Goal: Task Accomplishment & Management: Use online tool/utility

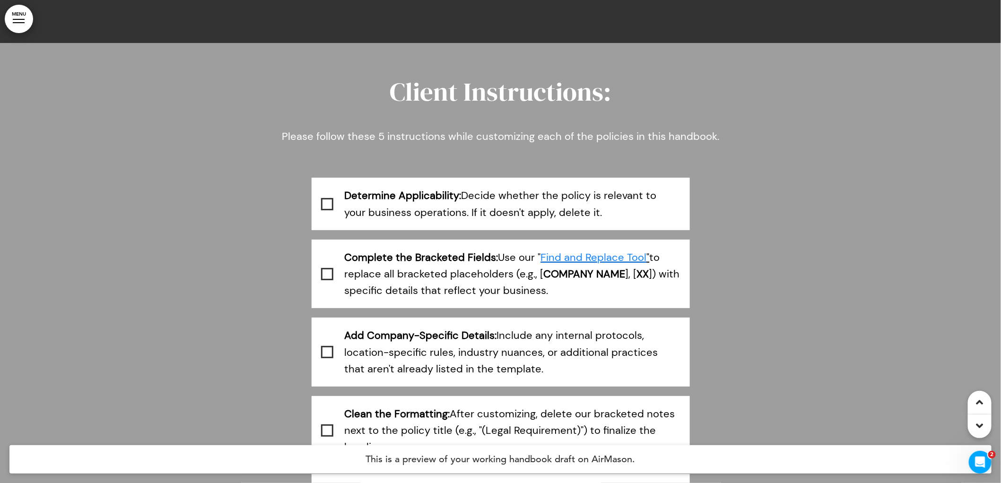
scroll to position [434, 0]
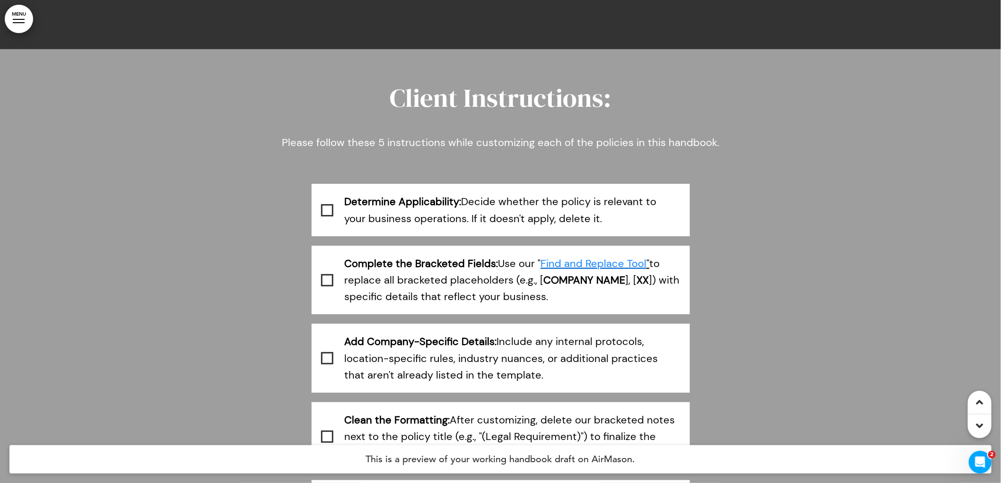
drag, startPoint x: 442, startPoint y: 165, endPoint x: 443, endPoint y: 159, distance: 6.6
click at [442, 165] on p "Please follow these 5 instructions while customizing each of the policies in th…" at bounding box center [500, 150] width 473 height 33
click at [442, 148] on span "Please follow these 5 instructions while customizing each of the policies in th…" at bounding box center [500, 143] width 437 height 14
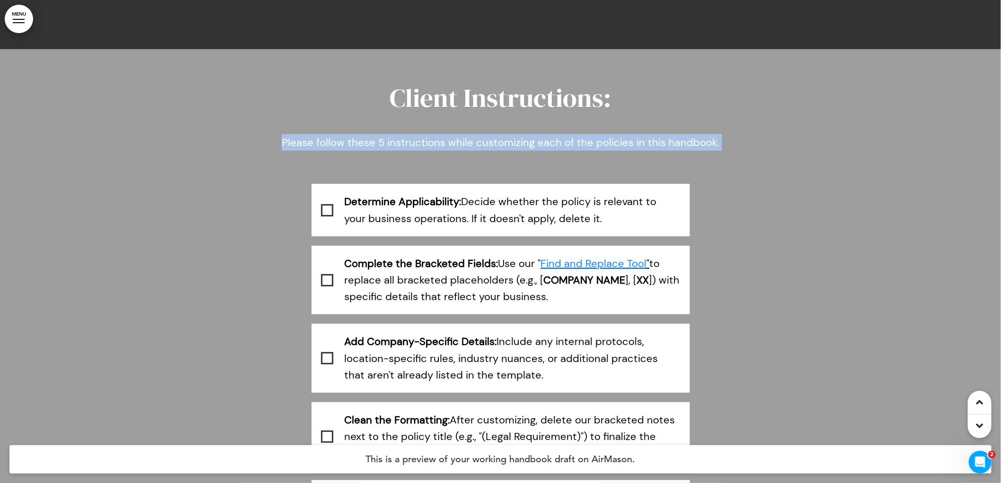
click at [442, 148] on span "Please follow these 5 instructions while customizing each of the policies in th…" at bounding box center [500, 143] width 437 height 14
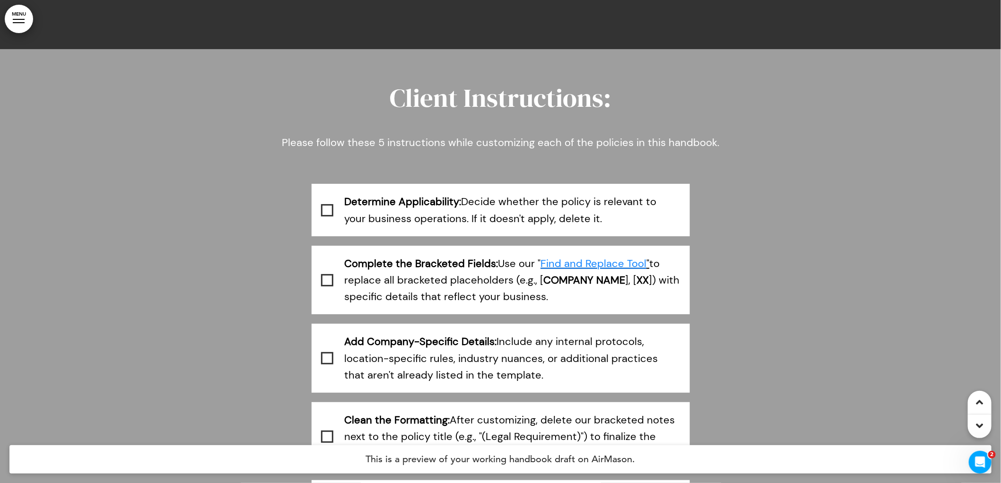
click at [456, 111] on span "Client Instructions:" at bounding box center [501, 97] width 222 height 35
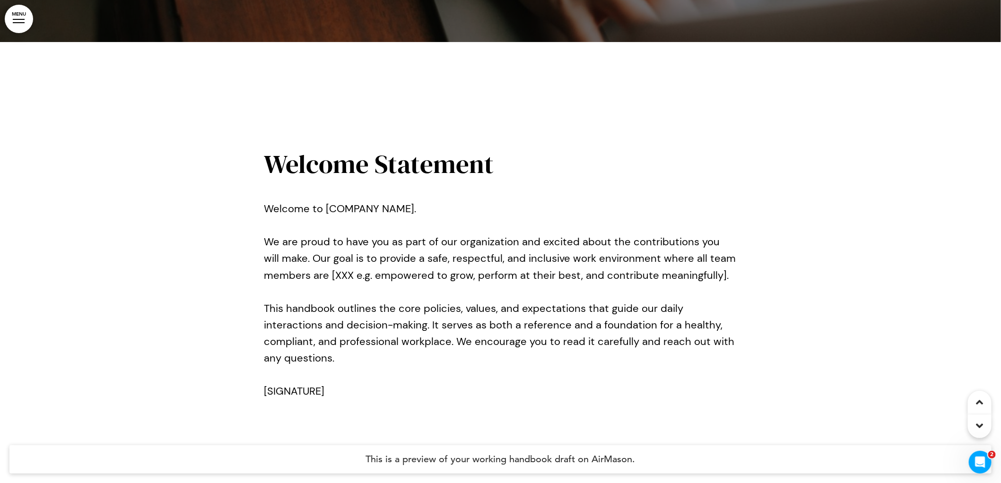
scroll to position [1487, 0]
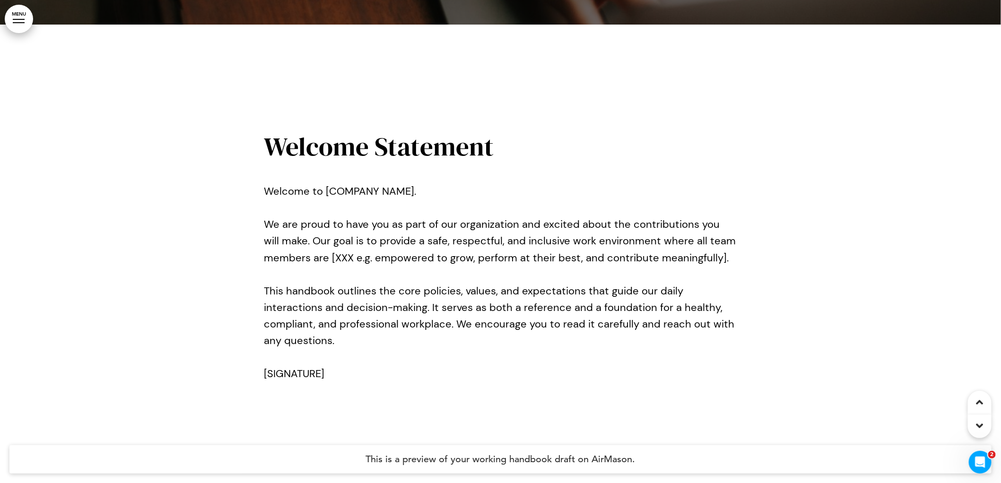
click at [21, 17] on link "MENU" at bounding box center [19, 19] width 28 height 28
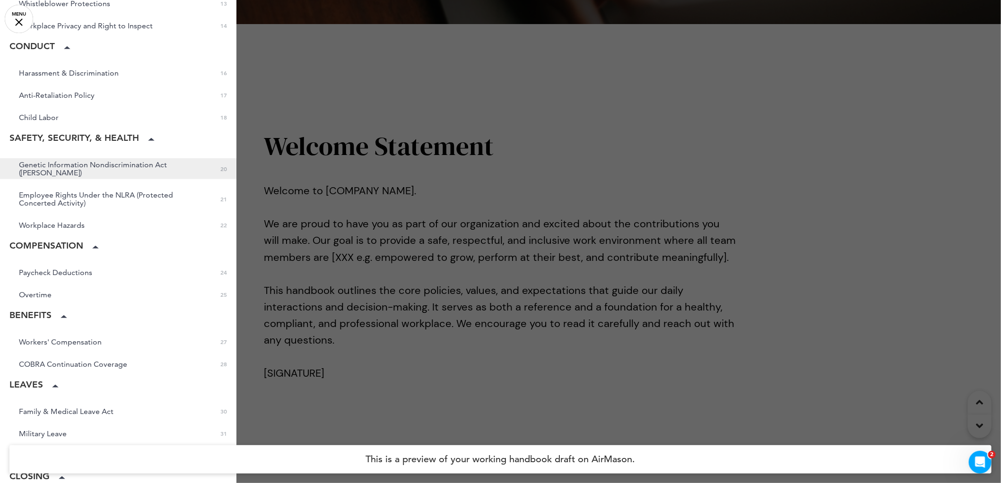
scroll to position [487, 0]
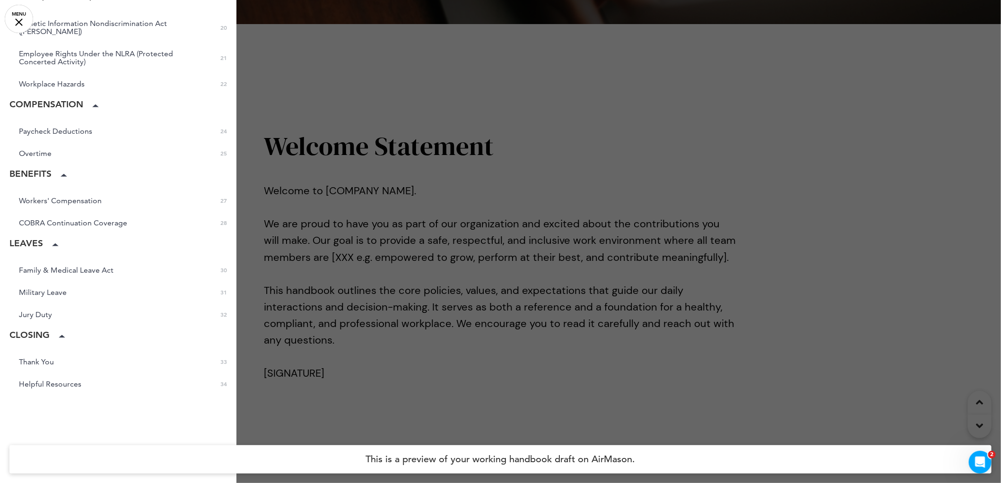
click at [19, 22] on div at bounding box center [19, 22] width 8 height 8
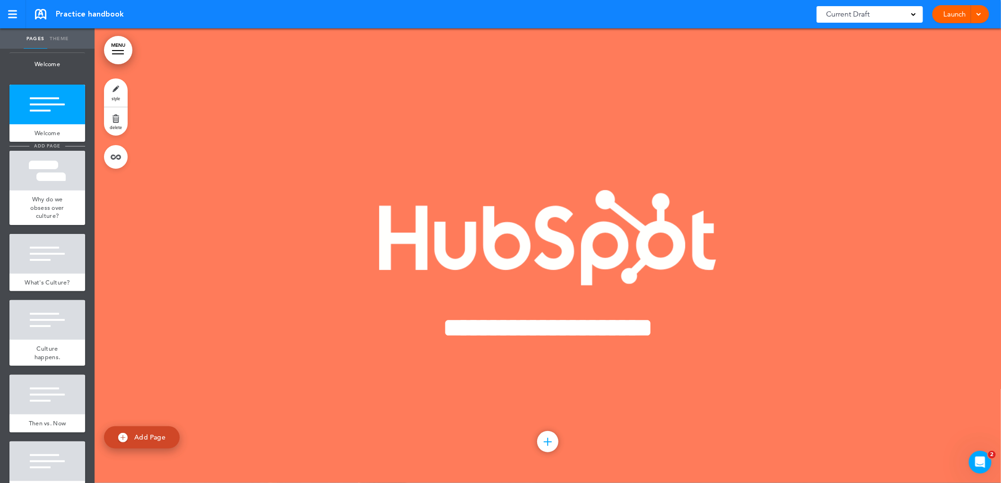
scroll to position [20, 0]
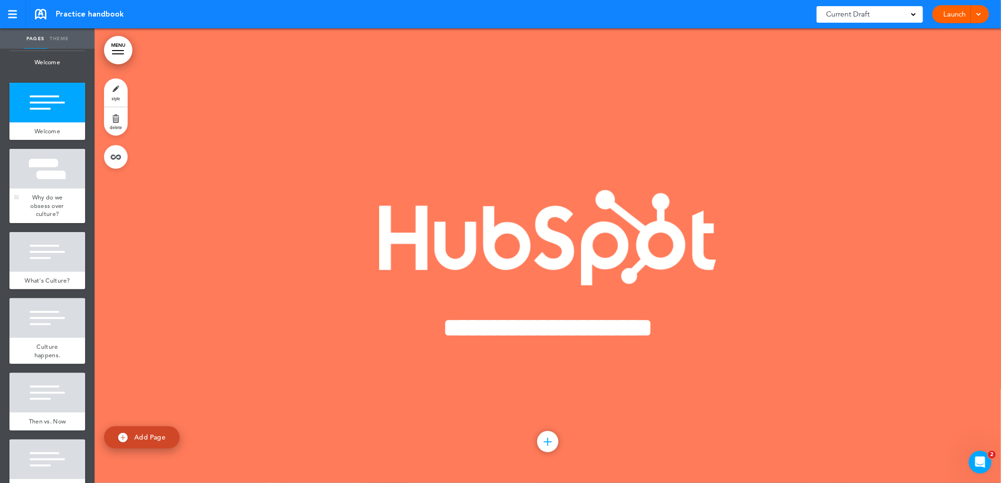
click at [51, 188] on div at bounding box center [47, 169] width 76 height 40
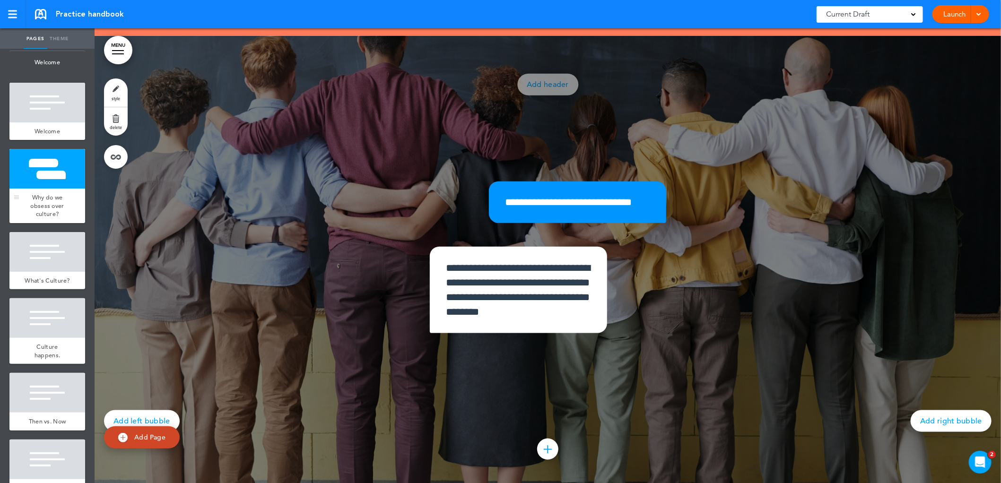
scroll to position [455, 0]
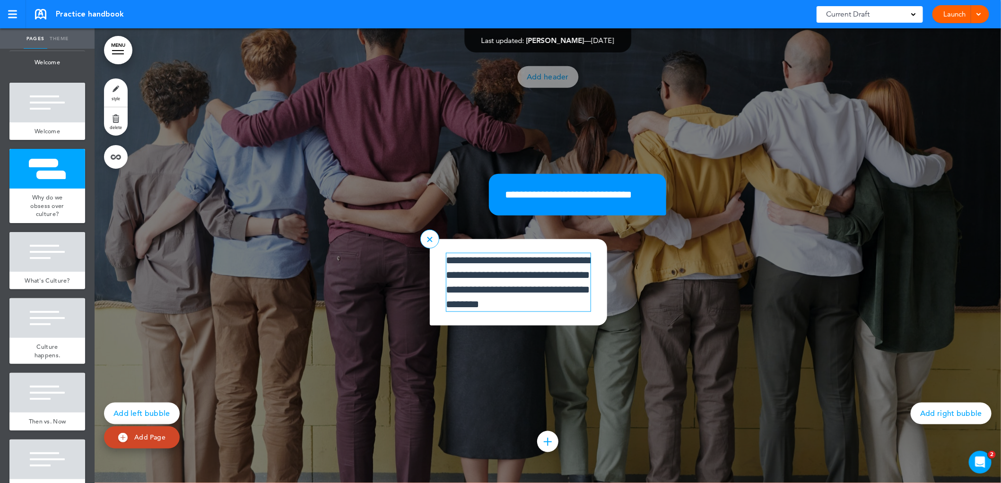
drag, startPoint x: 495, startPoint y: 271, endPoint x: 487, endPoint y: 271, distance: 8.0
click at [495, 271] on span "**********" at bounding box center [518, 282] width 144 height 54
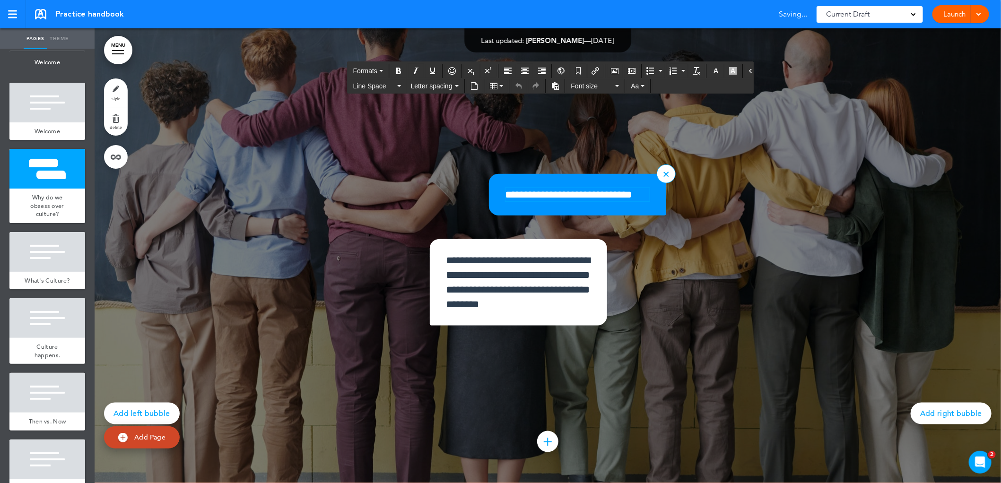
click at [556, 194] on p "**********" at bounding box center [577, 195] width 144 height 14
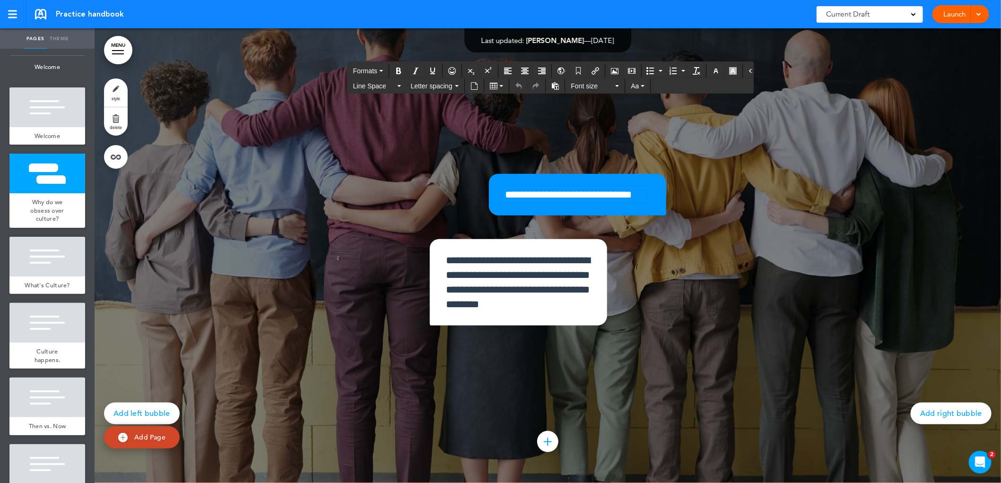
scroll to position [471, 0]
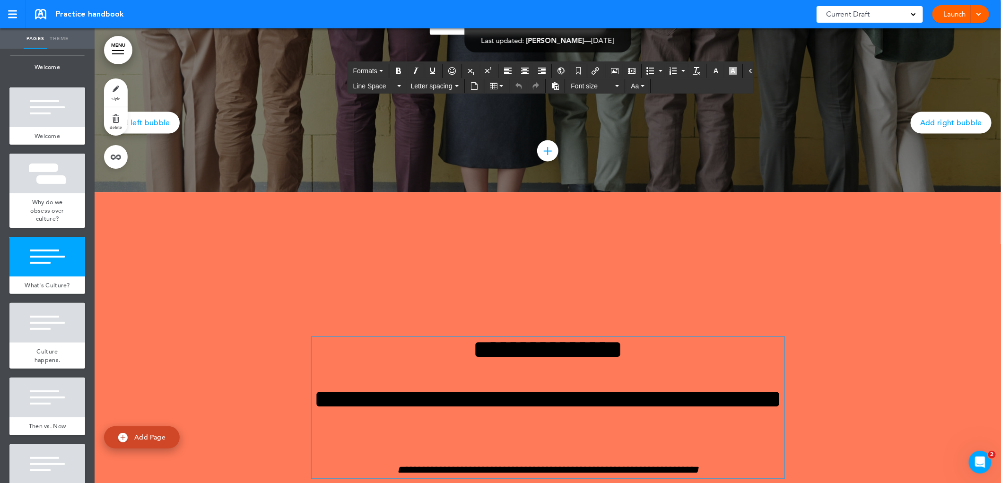
click at [435, 374] on div "**********" at bounding box center [548, 408] width 473 height 142
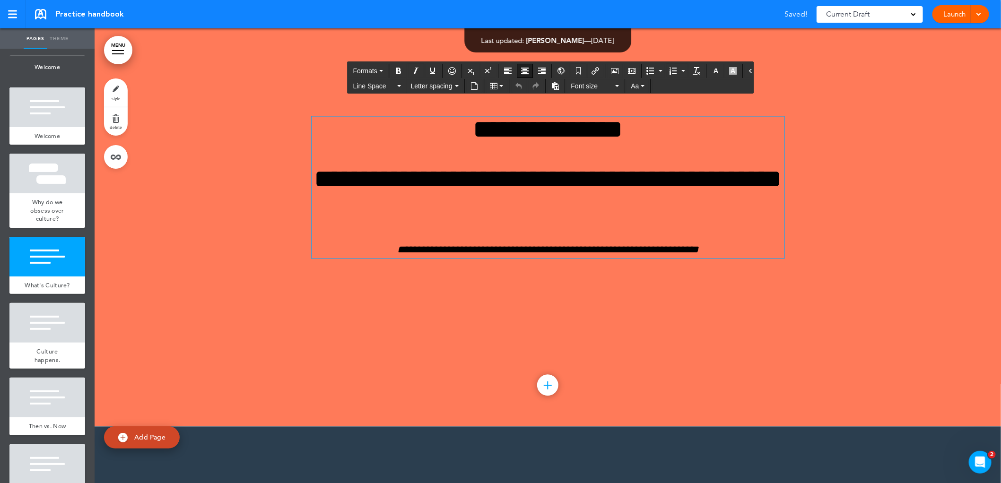
scroll to position [969, 0]
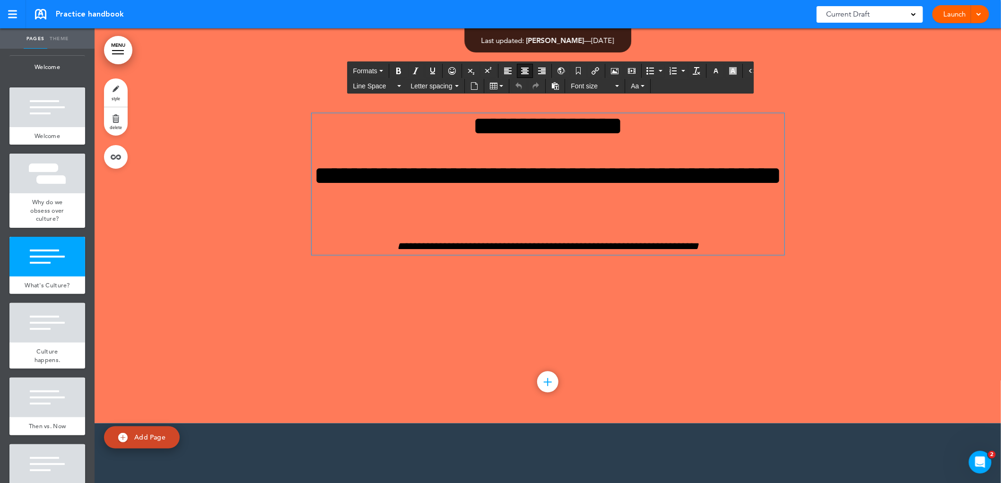
click at [548, 393] on div at bounding box center [547, 382] width 21 height 21
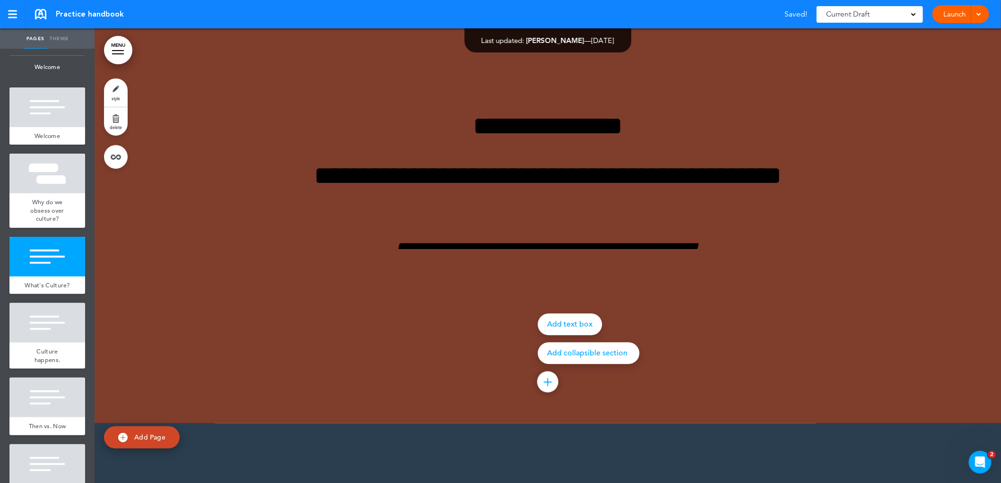
click at [421, 354] on div at bounding box center [595, 241] width 1001 height 483
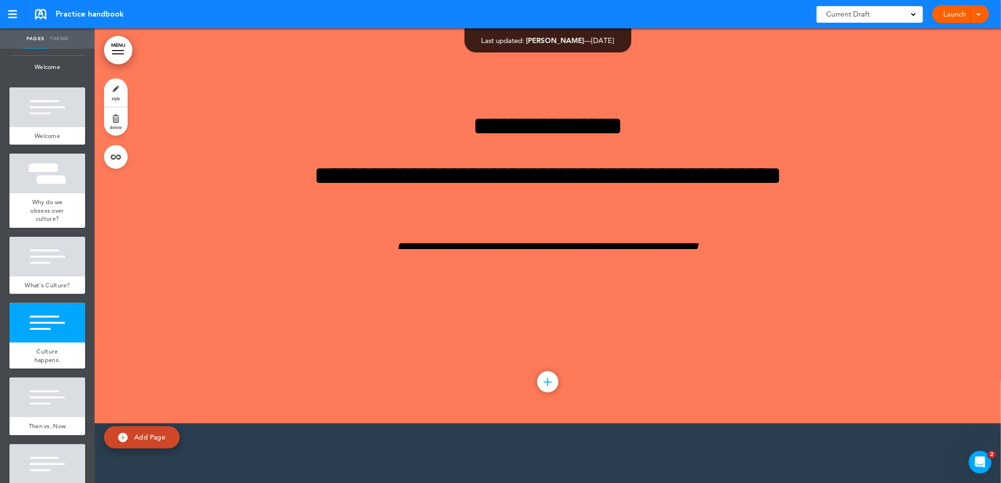
click at [156, 437] on span "Add Page" at bounding box center [149, 437] width 31 height 9
type input "********"
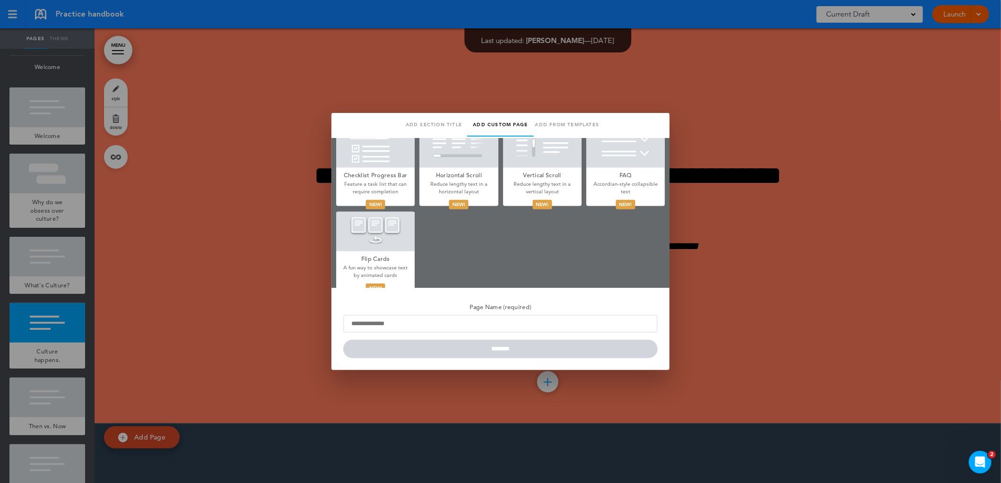
scroll to position [526, 0]
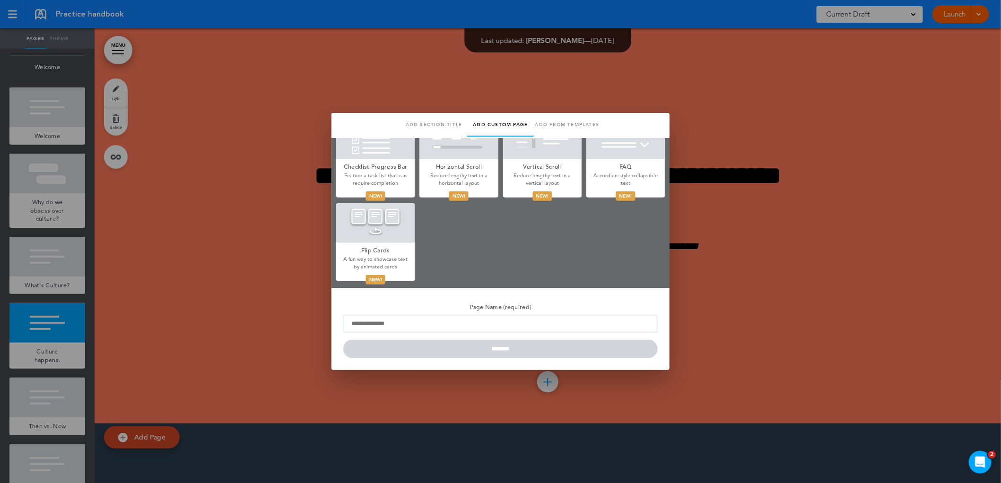
click at [293, 174] on div at bounding box center [500, 241] width 1001 height 483
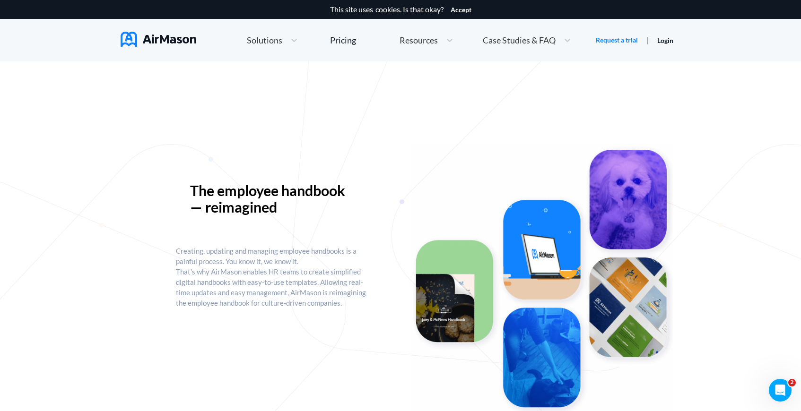
click at [154, 41] on img at bounding box center [159, 39] width 76 height 15
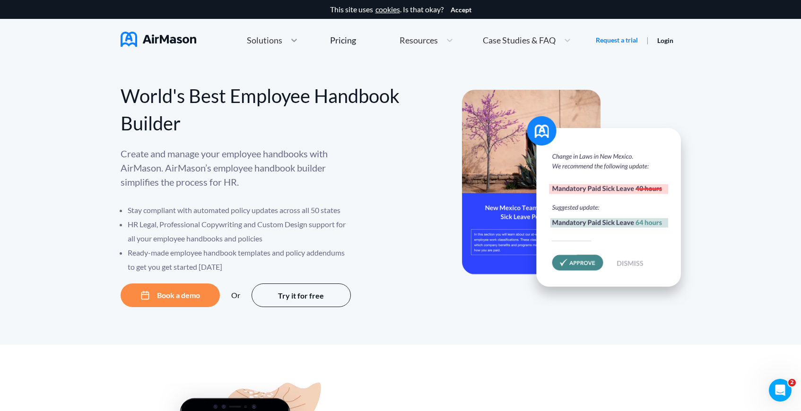
click at [289, 42] on icon at bounding box center [293, 39] width 9 height 9
click at [356, 182] on div "Create and manage your employee handbooks with AirMason. AirMason’s employee ha…" at bounding box center [261, 211] width 280 height 128
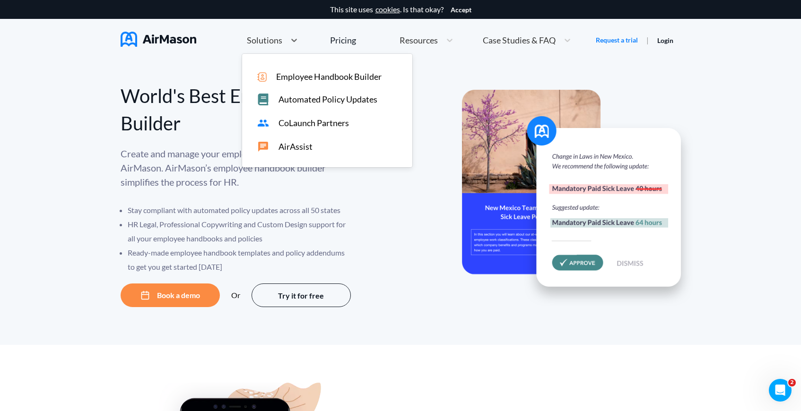
click at [259, 44] on span "Solutions" at bounding box center [264, 40] width 35 height 9
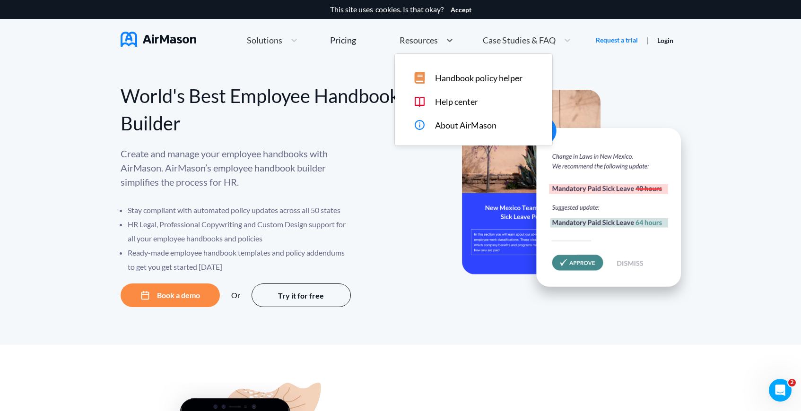
click at [414, 46] on div "Resources" at bounding box center [426, 40] width 63 height 20
click at [499, 44] on span "Case Studies & FAQ" at bounding box center [519, 40] width 73 height 9
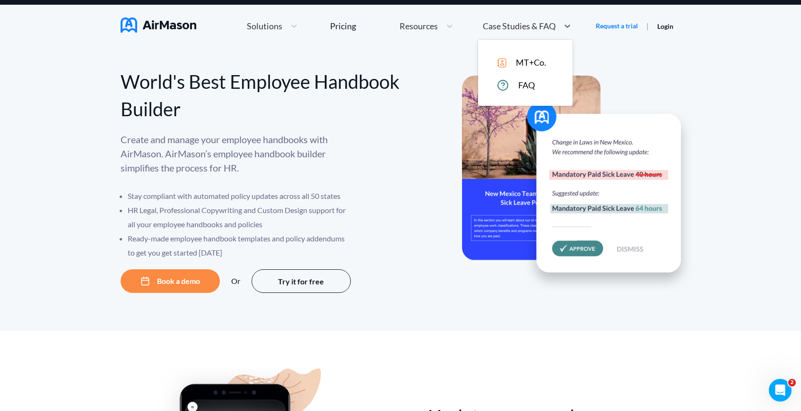
click at [312, 111] on div "World's Best Employee Handbook Builder" at bounding box center [261, 95] width 280 height 55
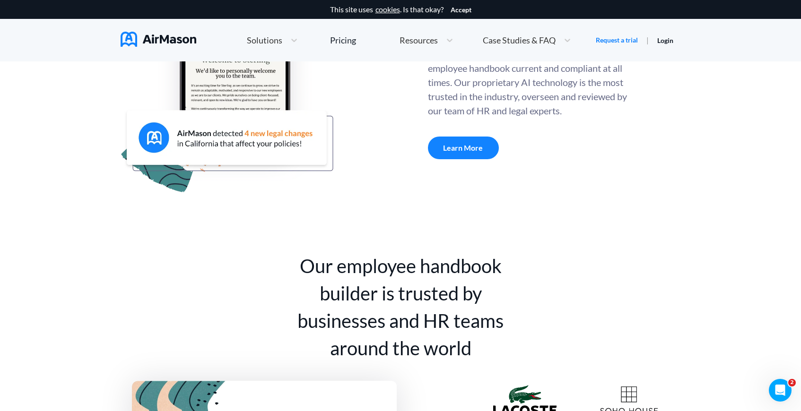
scroll to position [476, 0]
